Goal: Check status: Check status

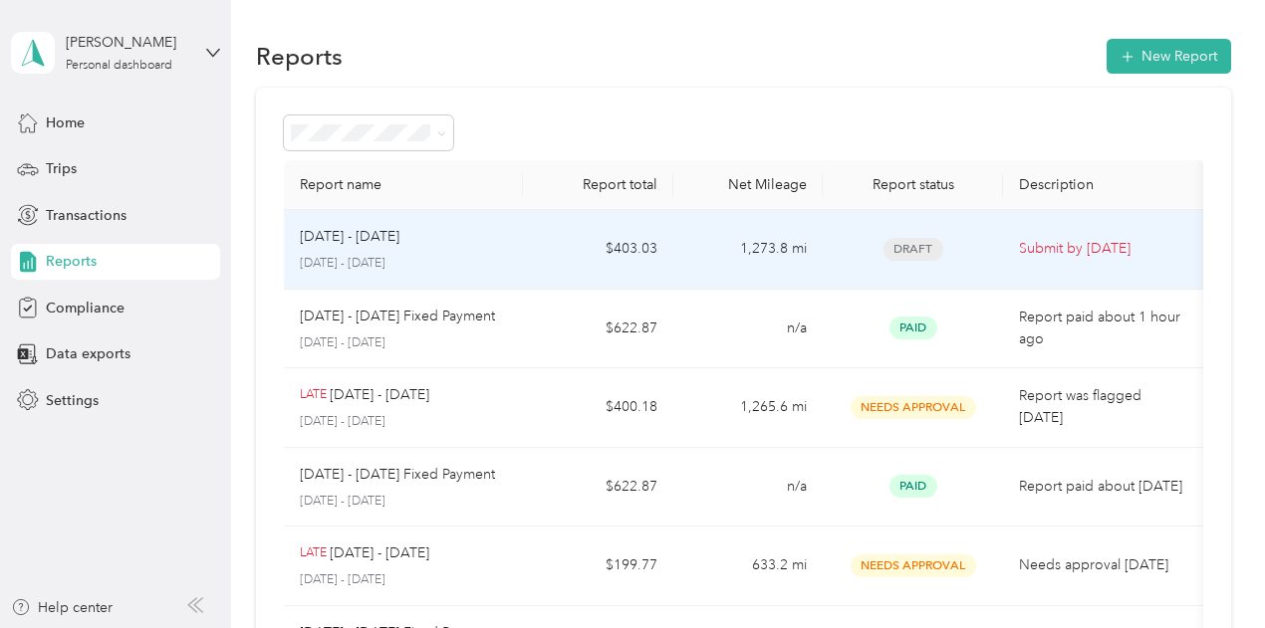
click at [454, 244] on div "[DATE] - [DATE]" at bounding box center [404, 237] width 208 height 22
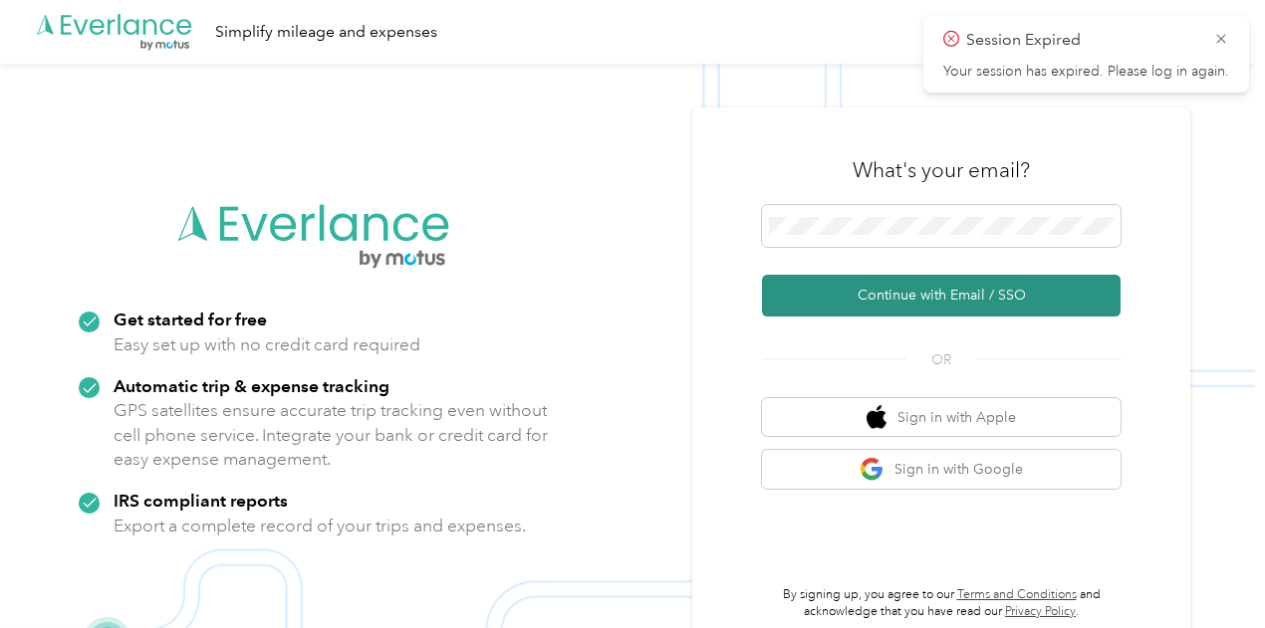
click at [966, 301] on button "Continue with Email / SSO" at bounding box center [941, 296] width 358 height 42
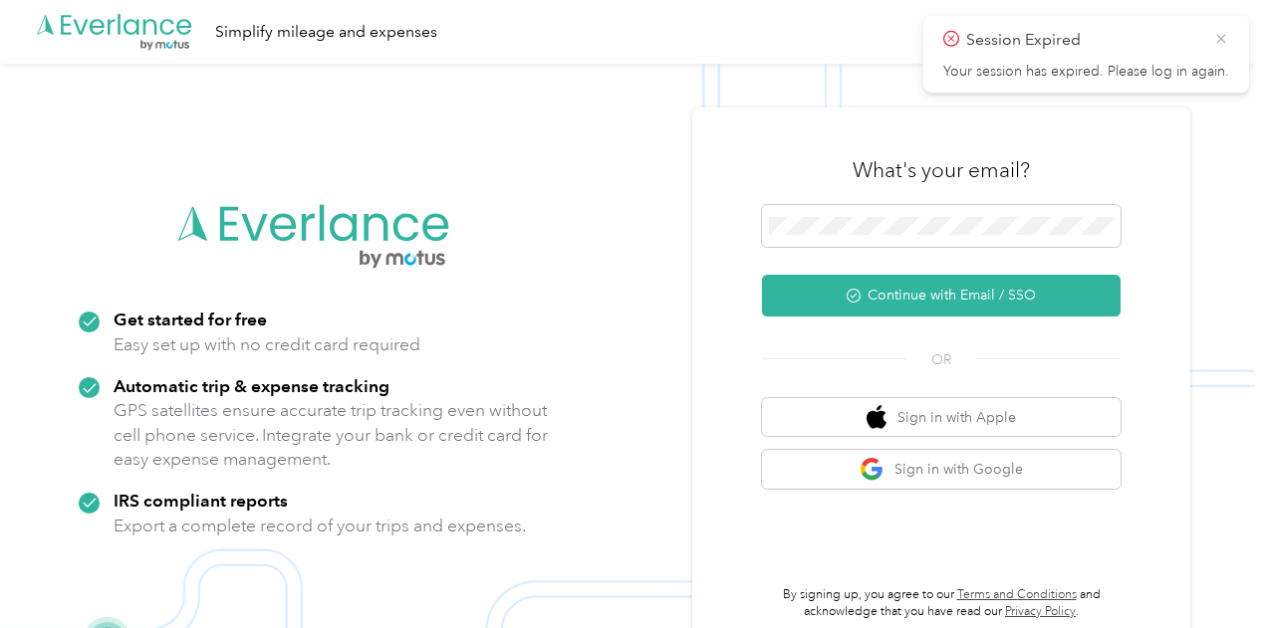
click at [1219, 37] on icon at bounding box center [1220, 38] width 9 height 9
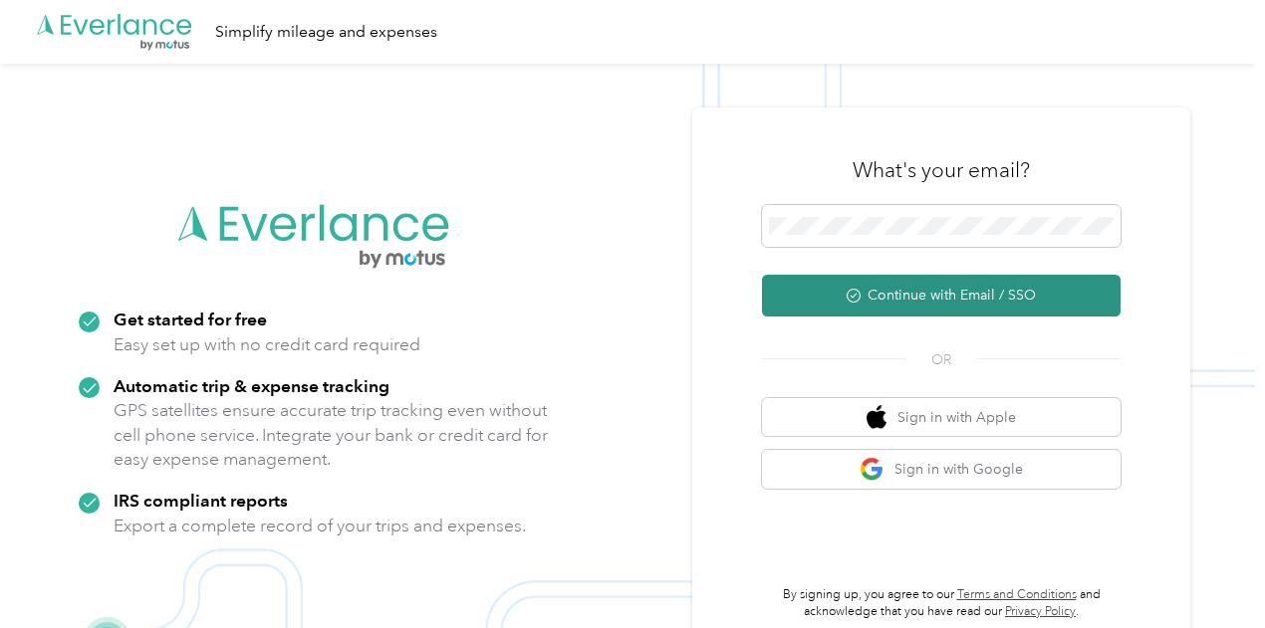
click at [976, 280] on button "Continue with Email / SSO" at bounding box center [941, 296] width 358 height 42
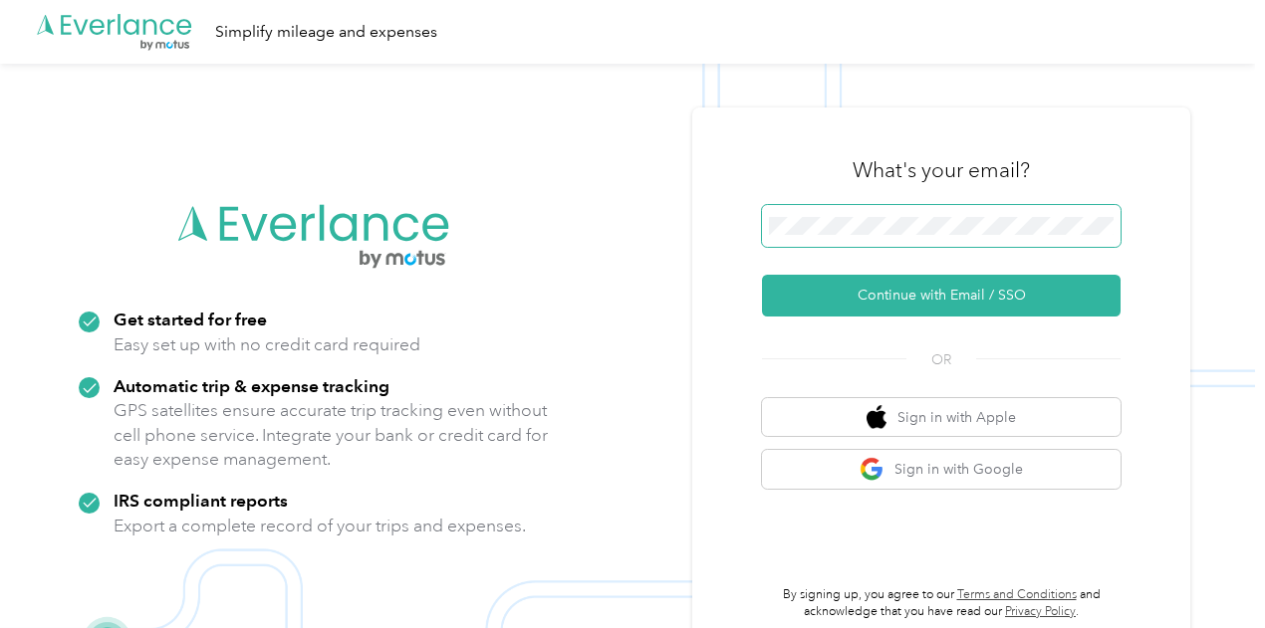
click at [877, 216] on span at bounding box center [941, 226] width 358 height 42
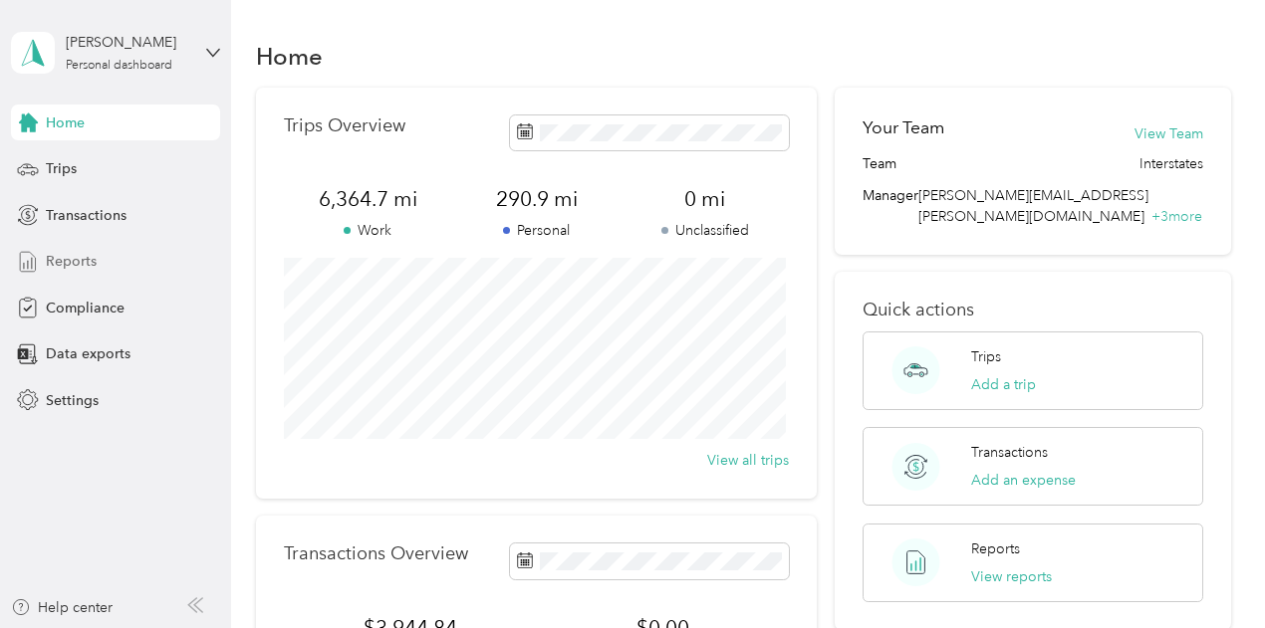
click at [68, 257] on span "Reports" at bounding box center [71, 261] width 51 height 21
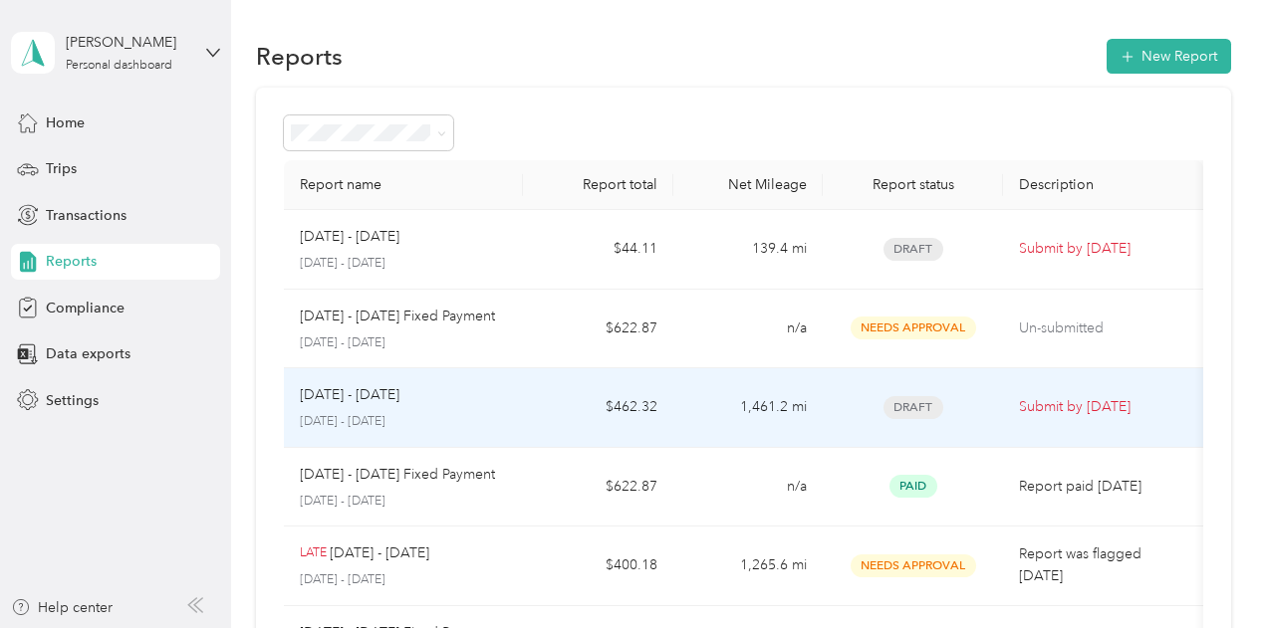
click at [544, 399] on td "$462.32" at bounding box center [597, 408] width 149 height 80
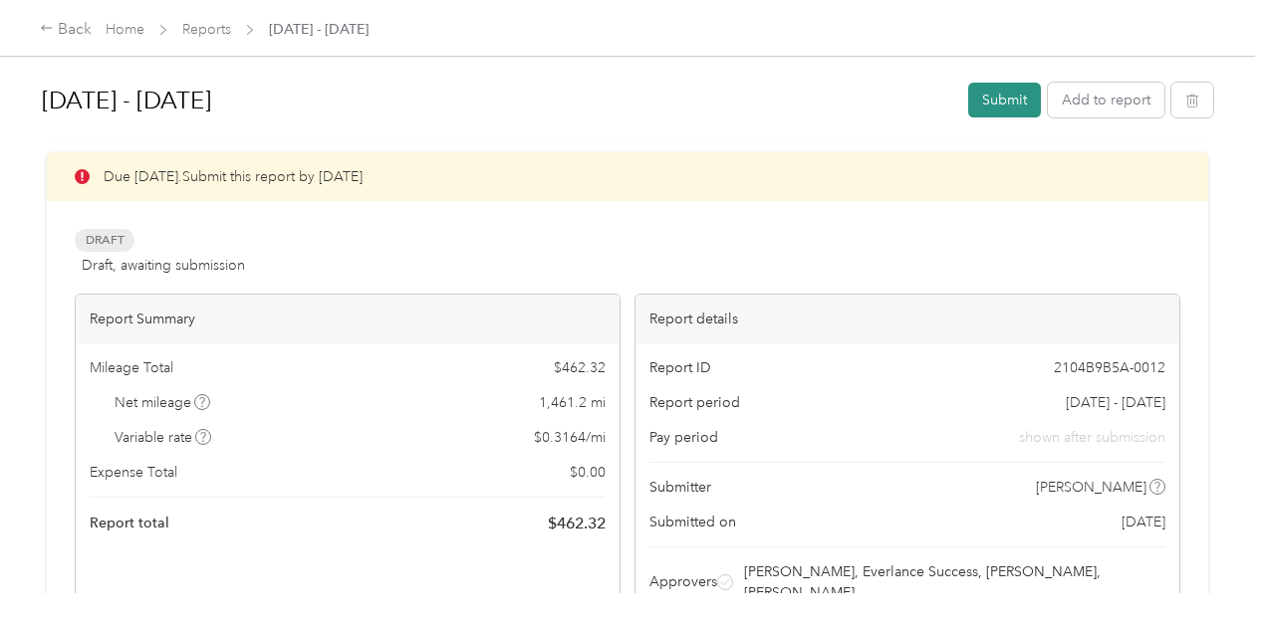
click at [1006, 100] on button "Submit" at bounding box center [1004, 100] width 73 height 35
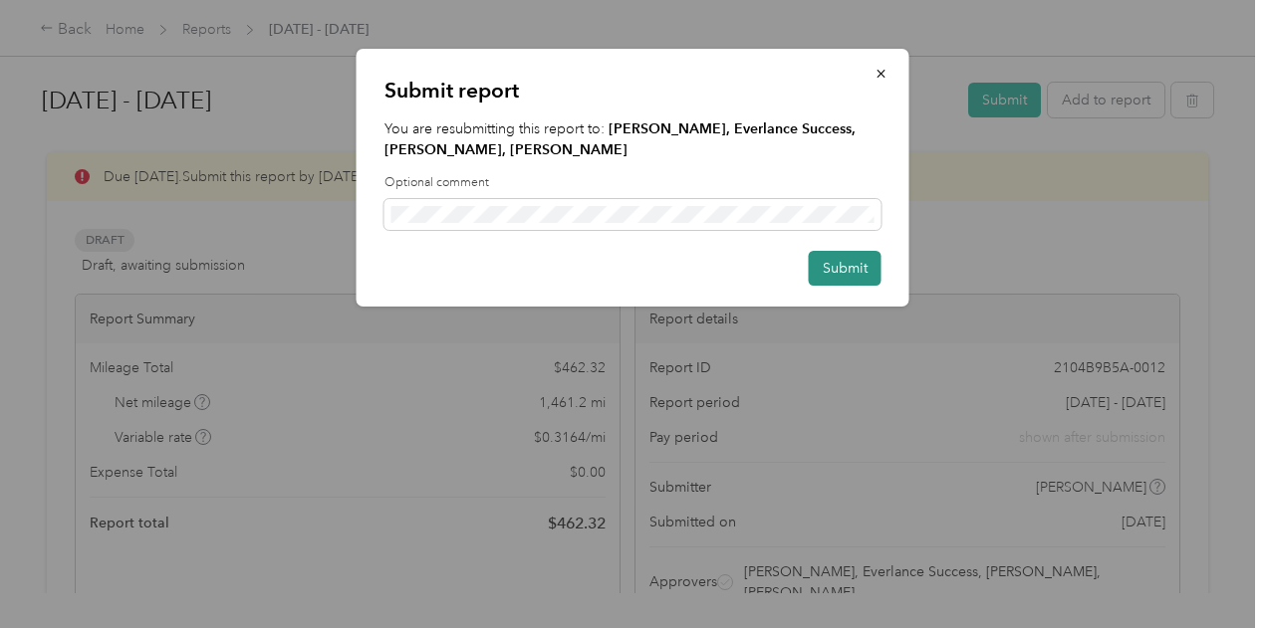
click at [847, 259] on button "Submit" at bounding box center [845, 268] width 73 height 35
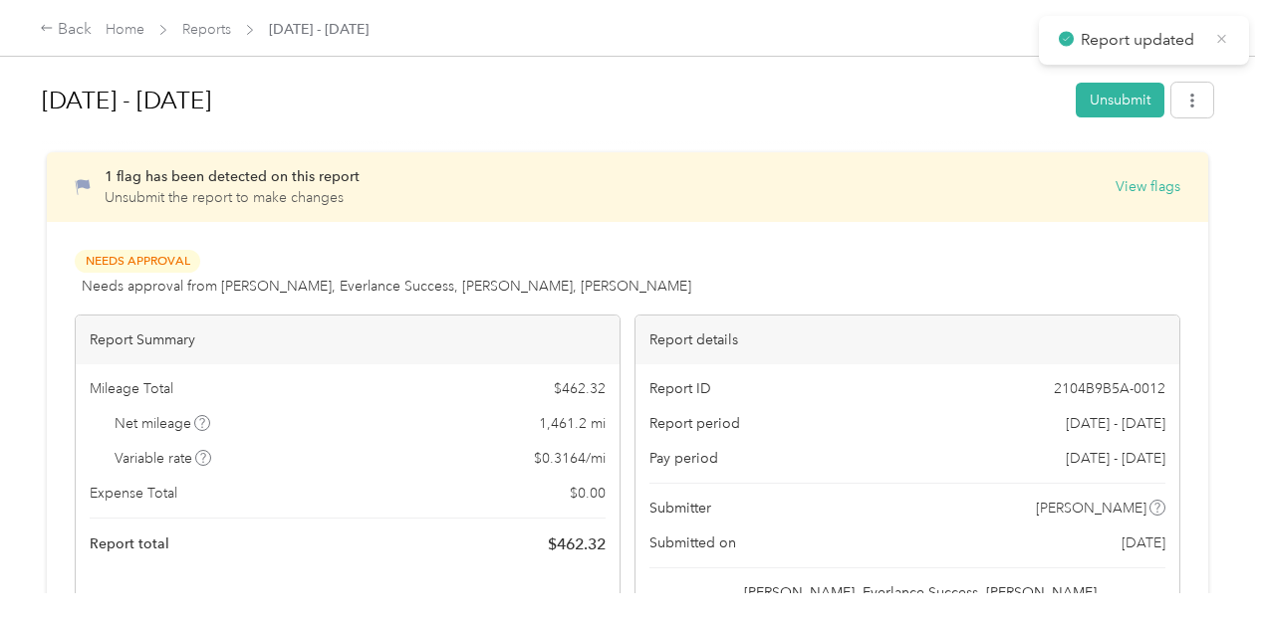
click at [1221, 34] on icon at bounding box center [1221, 39] width 15 height 18
click at [68, 29] on div "Back" at bounding box center [66, 30] width 52 height 24
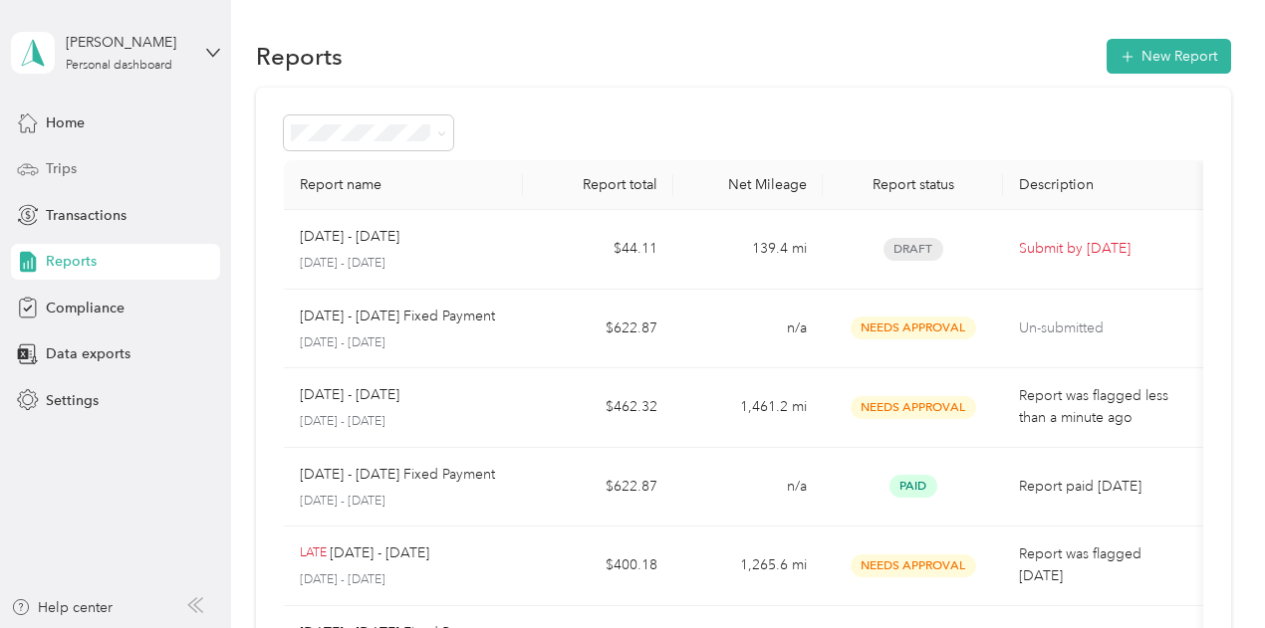
click at [76, 168] on span "Trips" at bounding box center [61, 168] width 31 height 21
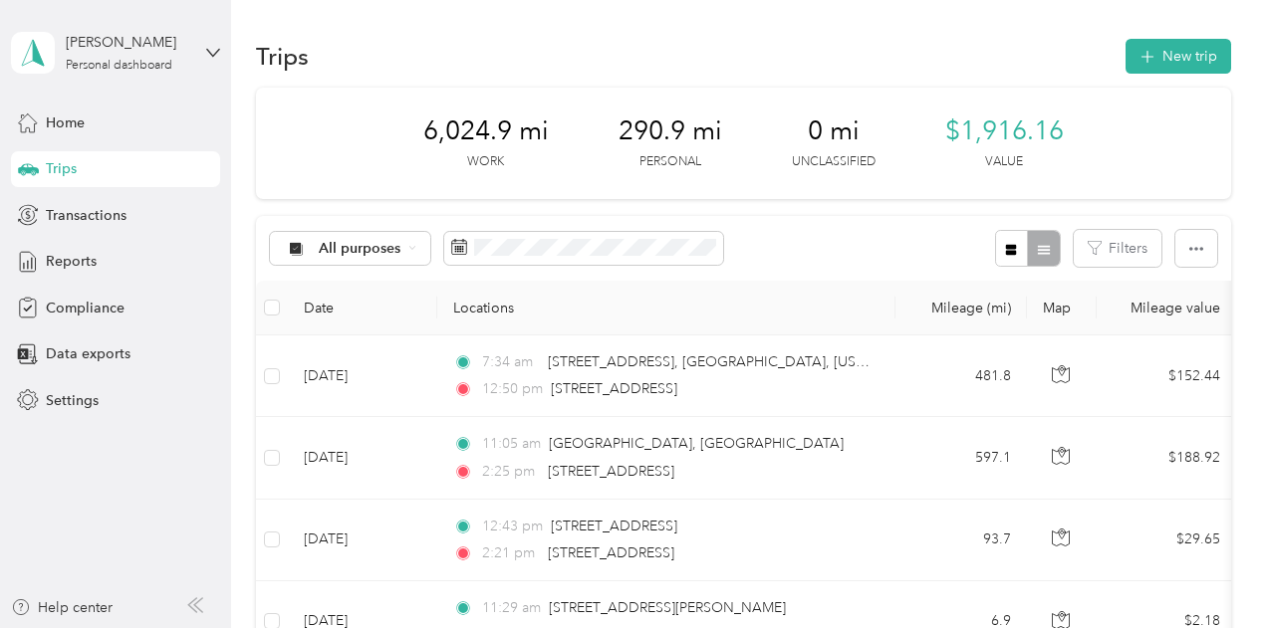
scroll to position [100, 0]
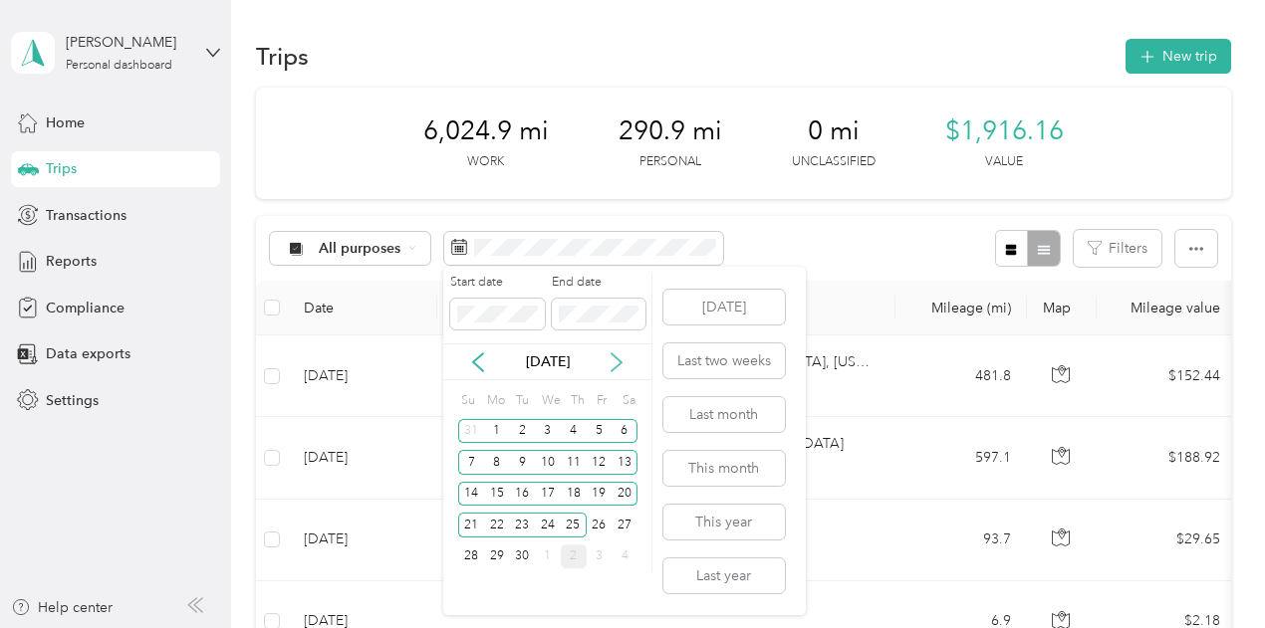
click at [615, 352] on icon at bounding box center [616, 362] width 20 height 20
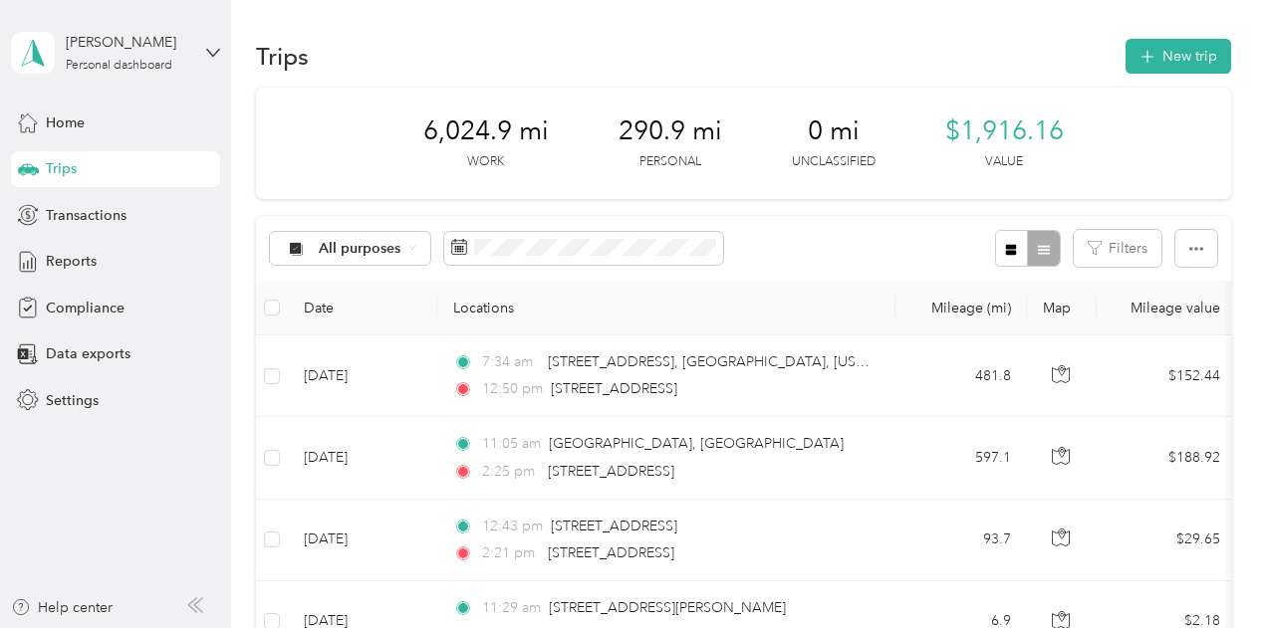
click at [827, 242] on div "All purposes Filters" at bounding box center [743, 248] width 975 height 65
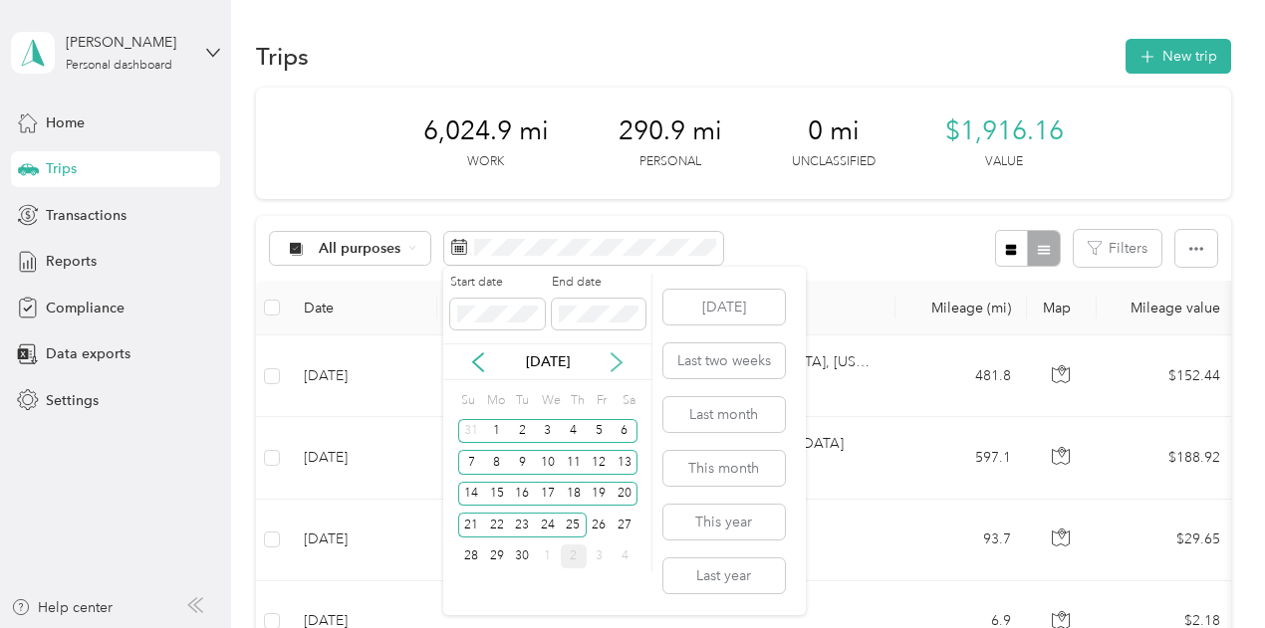
click at [617, 356] on icon at bounding box center [616, 362] width 20 height 20
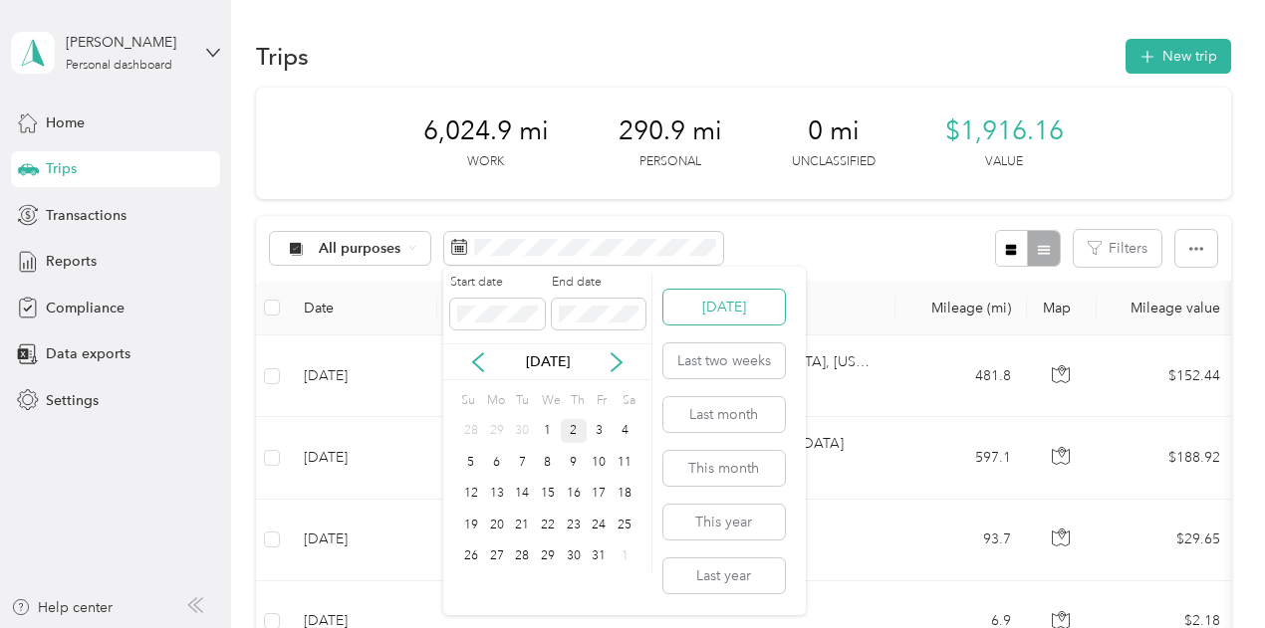
click at [722, 310] on button "Today" at bounding box center [723, 307] width 121 height 35
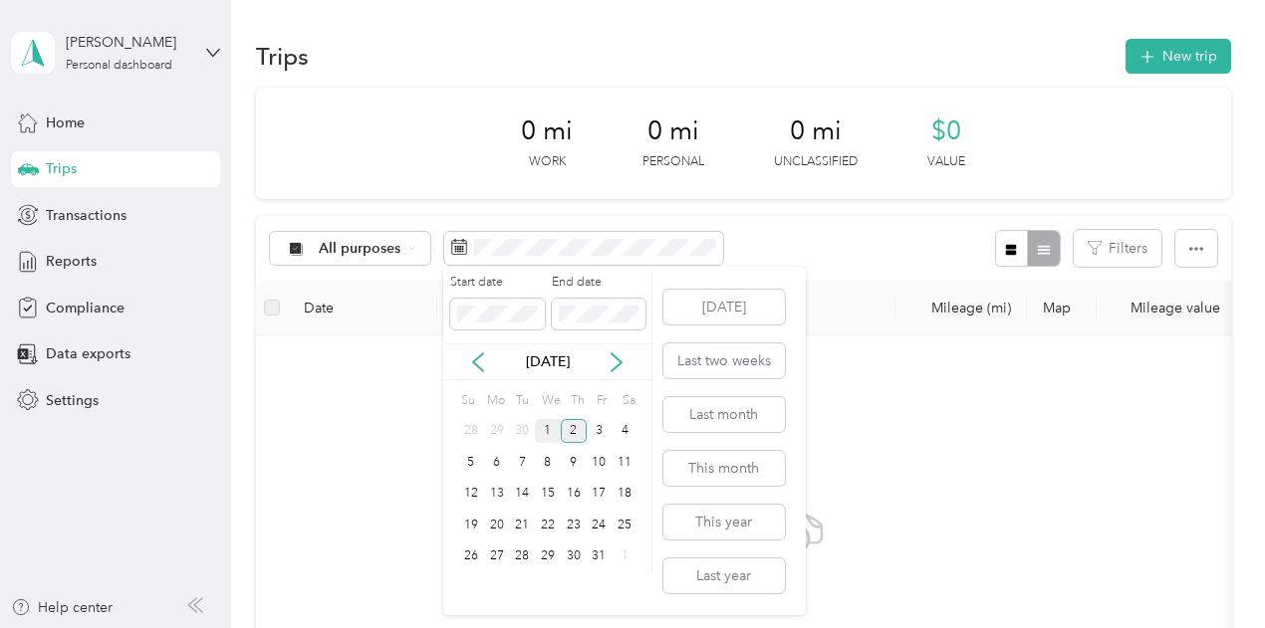
click at [542, 424] on div "1" at bounding box center [548, 431] width 26 height 25
click at [741, 467] on button "This month" at bounding box center [723, 468] width 121 height 35
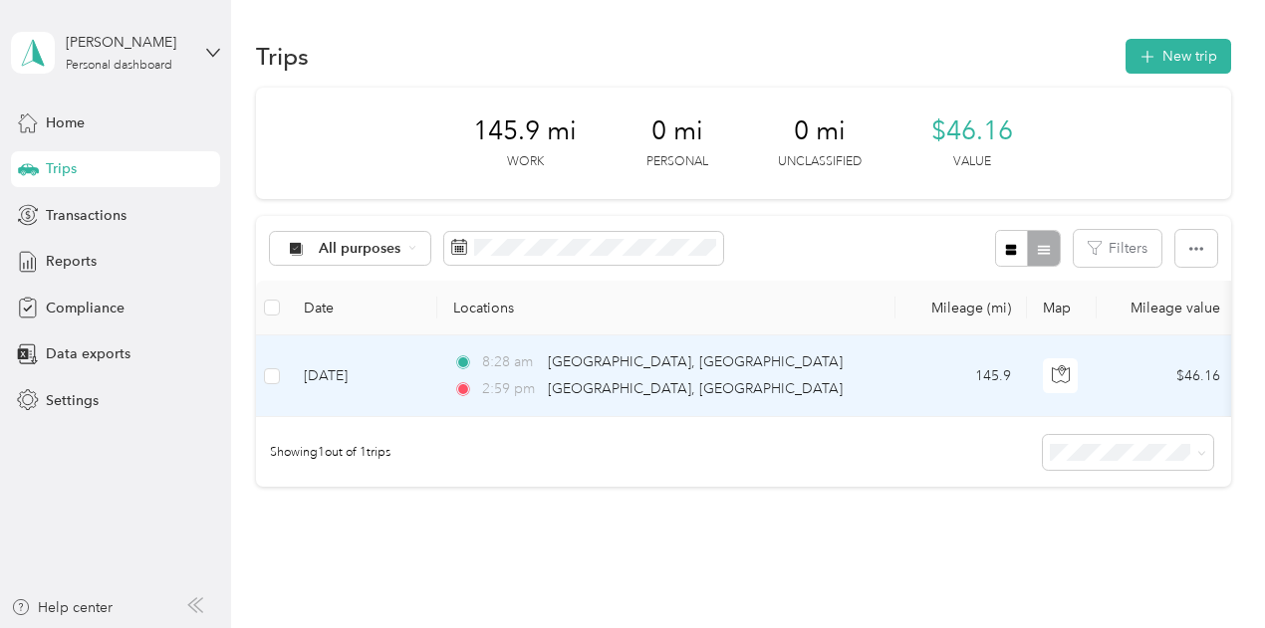
click at [812, 363] on div "8:28 am 467th Ave, Sioux Falls, SD" at bounding box center [662, 362] width 418 height 22
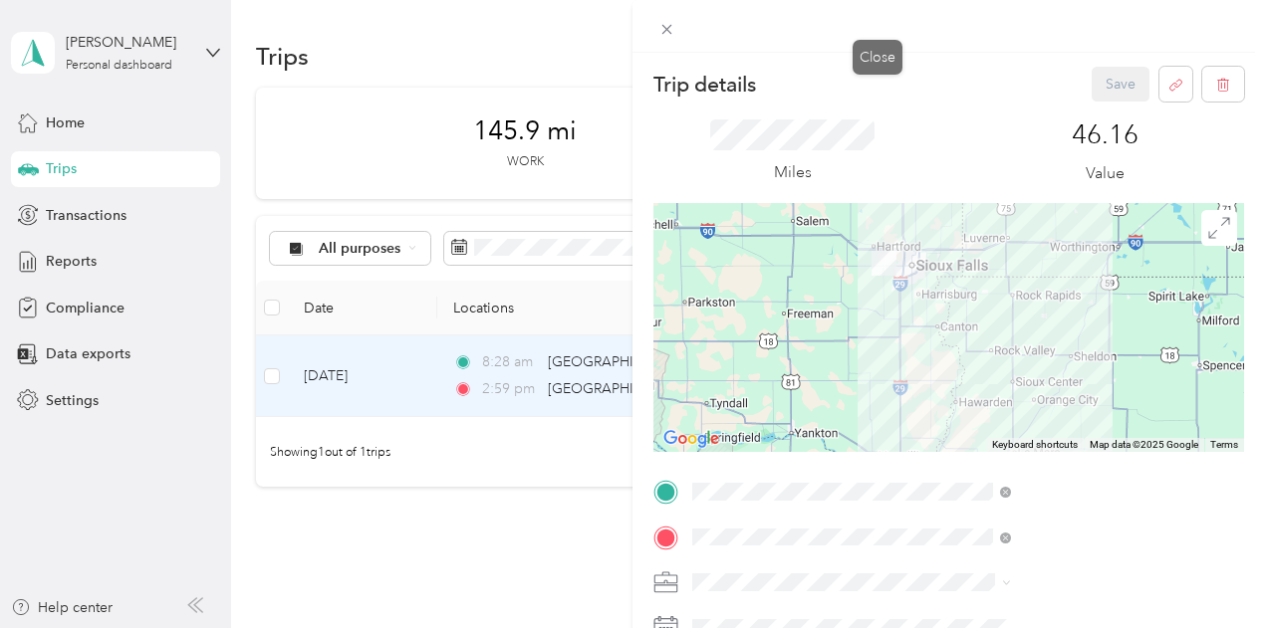
click at [878, 57] on div "Close" at bounding box center [877, 57] width 50 height 35
click at [892, 57] on div "Close" at bounding box center [877, 57] width 50 height 35
click at [675, 29] on icon at bounding box center [666, 29] width 17 height 17
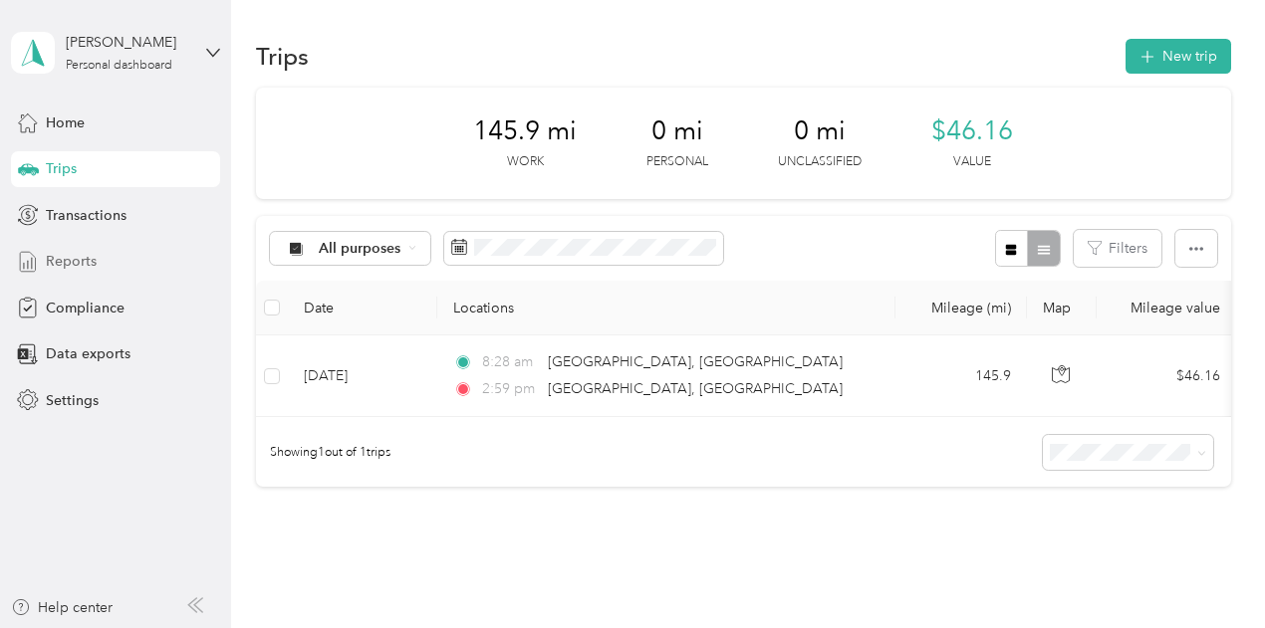
click at [84, 256] on span "Reports" at bounding box center [71, 261] width 51 height 21
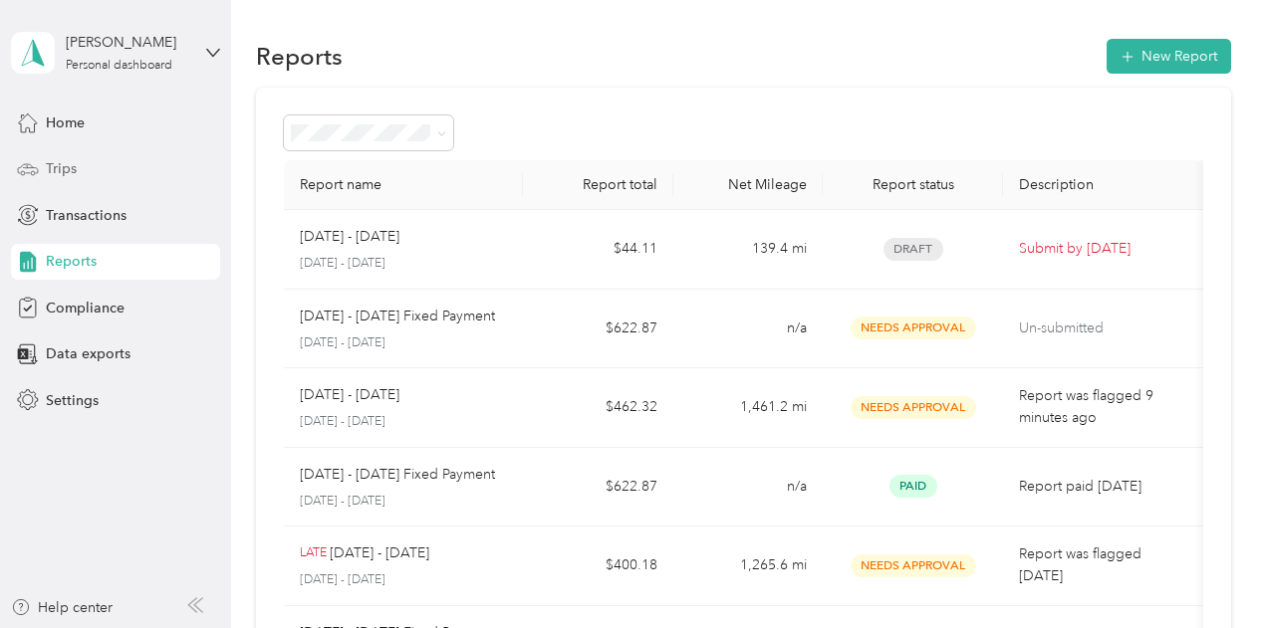
click at [65, 171] on span "Trips" at bounding box center [61, 168] width 31 height 21
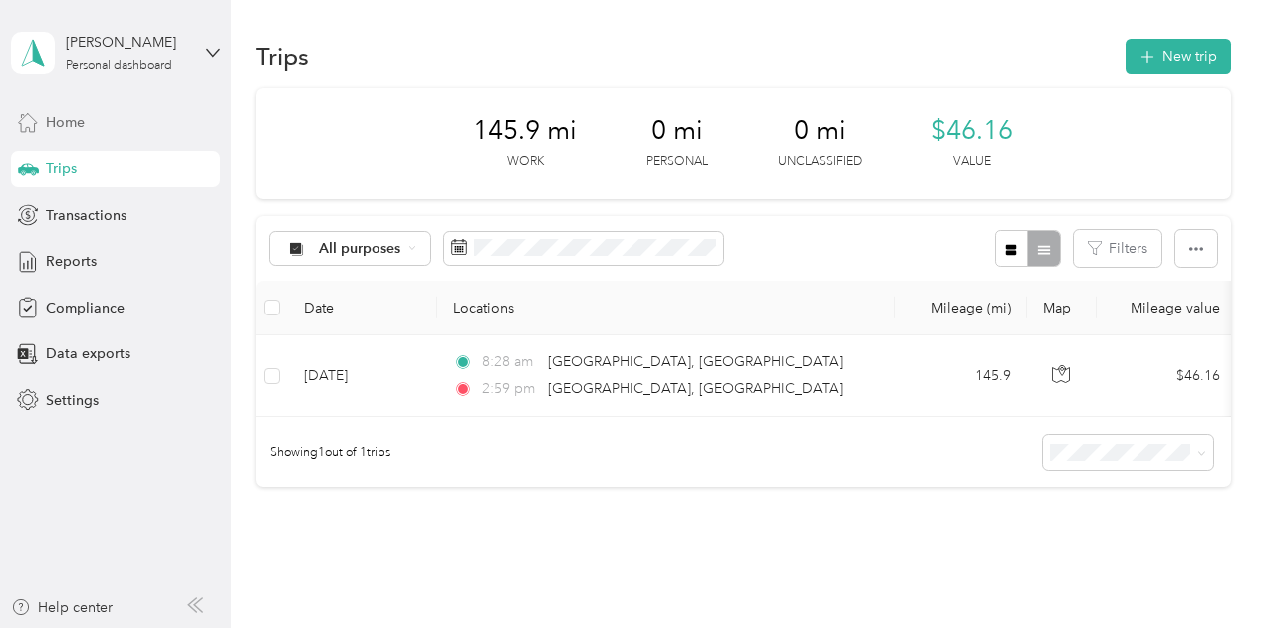
click at [88, 116] on div "Home" at bounding box center [115, 123] width 209 height 36
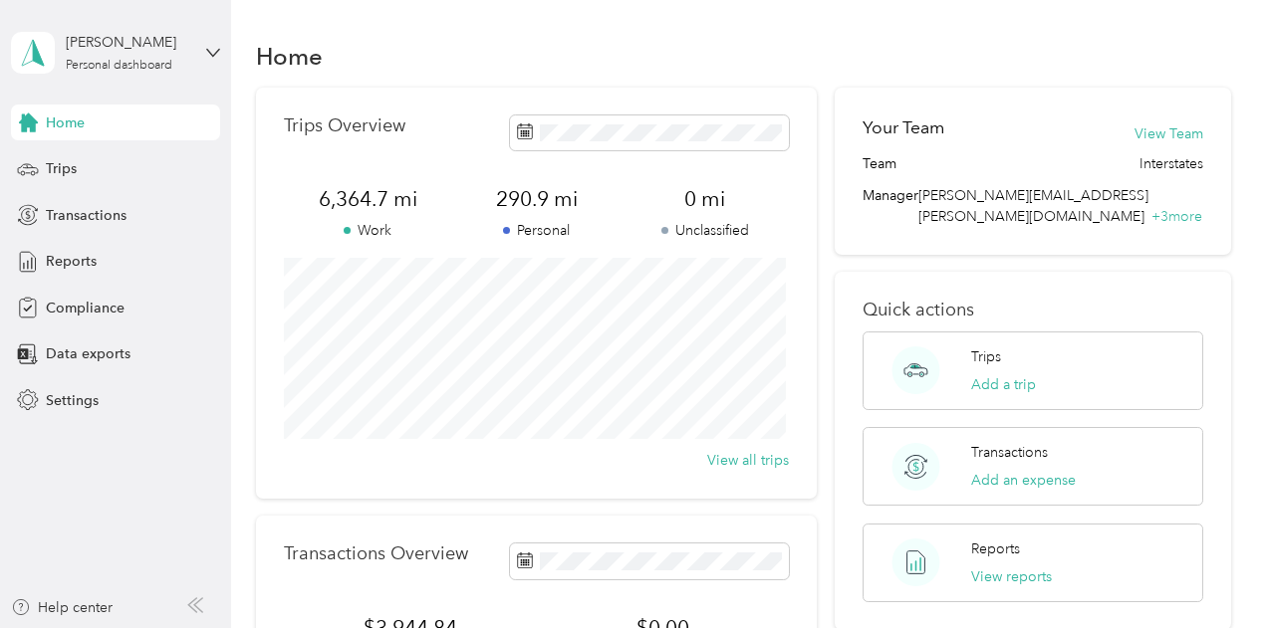
click at [74, 118] on span "Home" at bounding box center [65, 123] width 39 height 21
